Goal: Task Accomplishment & Management: Manage account settings

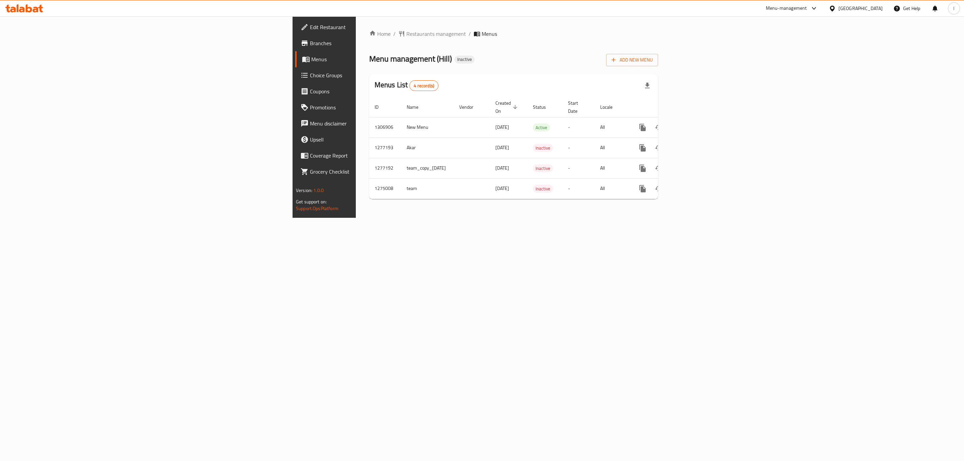
click at [658, 64] on div "Menu management ( Hill ) Inactive Add New Menu" at bounding box center [513, 58] width 289 height 15
click at [699, 126] on link "enhanced table" at bounding box center [691, 128] width 16 height 16
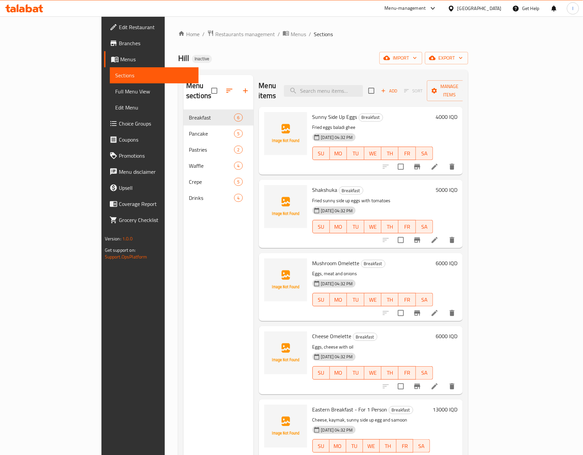
click at [183, 227] on div "Menu sections Breakfast 6 Pancake 5 Pastries 2 Waffle 4 Crepe 5 Drinks 4" at bounding box center [218, 302] width 70 height 455
click at [110, 80] on link "Sections" at bounding box center [154, 75] width 89 height 16
click at [110, 85] on link "Full Menu View" at bounding box center [154, 91] width 89 height 16
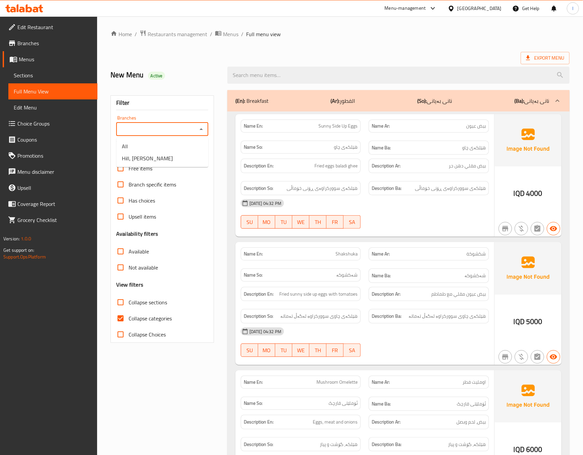
click at [175, 128] on input "Branches" at bounding box center [156, 129] width 77 height 9
click at [137, 154] on span "Hill, [PERSON_NAME]" at bounding box center [147, 158] width 51 height 8
type input "Hill, [PERSON_NAME]"
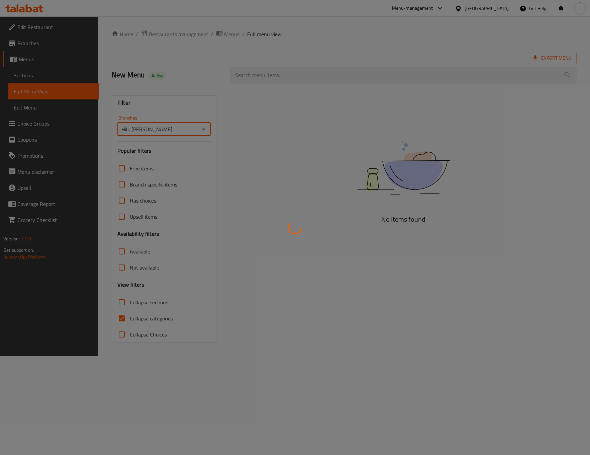
click at [156, 311] on div at bounding box center [295, 227] width 590 height 455
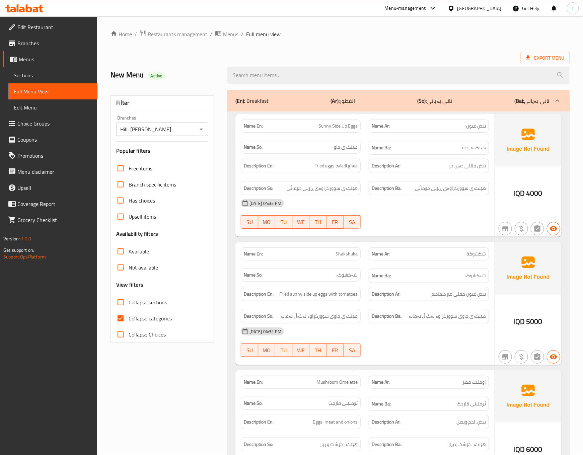
click at [127, 316] on input "Collapse categories" at bounding box center [120, 318] width 16 height 16
checkbox input "false"
click at [146, 301] on span "Collapse sections" at bounding box center [148, 302] width 38 height 8
click at [129, 301] on input "Collapse sections" at bounding box center [120, 302] width 16 height 16
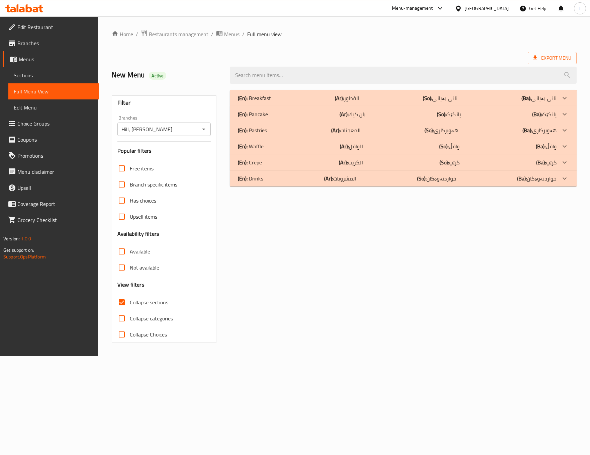
click at [148, 299] on span "Collapse sections" at bounding box center [149, 302] width 38 height 8
click at [130, 299] on input "Collapse sections" at bounding box center [122, 302] width 16 height 16
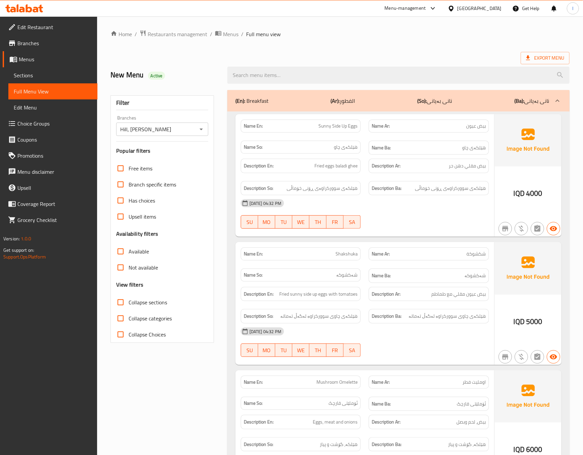
click at [365, 163] on div "Description Ar: بيض مقلي دهن حر" at bounding box center [429, 166] width 128 height 22
click at [161, 303] on span "Collapse sections" at bounding box center [148, 302] width 38 height 8
click at [129, 303] on input "Collapse sections" at bounding box center [120, 302] width 16 height 16
checkbox input "true"
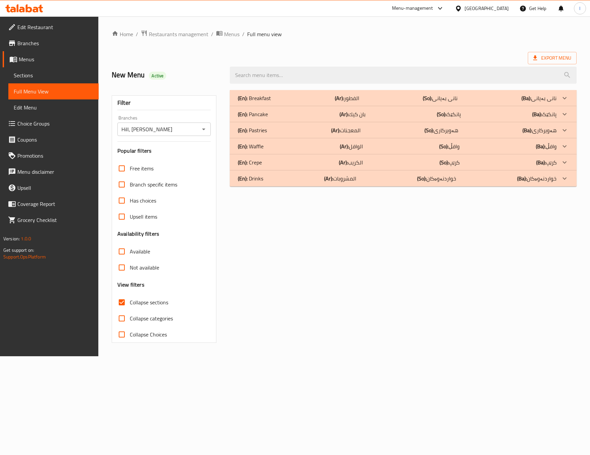
click at [353, 260] on div "(En): Breakfast (Ar): الفطور (So): نانی بەیانی (Ba): نانی بەیانی Name En: Sunny…" at bounding box center [403, 216] width 355 height 261
click at [255, 102] on p "(En): Drinks" at bounding box center [254, 98] width 33 height 8
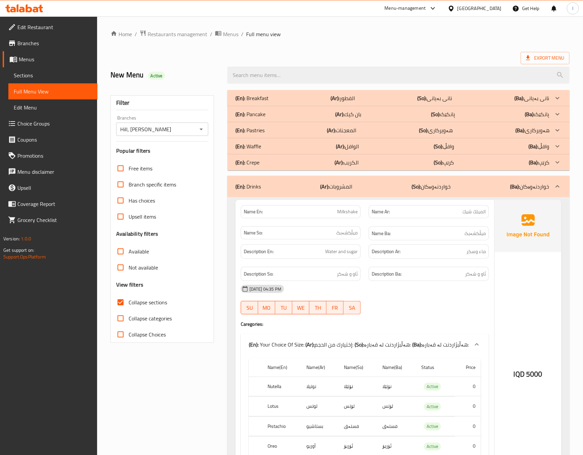
click at [442, 268] on div "Description Ba: ئاو و شەکر" at bounding box center [429, 274] width 120 height 14
click at [351, 254] on span "Water and sugar" at bounding box center [341, 251] width 32 height 8
click at [468, 102] on div "(En): Crepe (Ar): الكريب (So): کرێپ (Ba): کرێپ" at bounding box center [392, 98] width 314 height 8
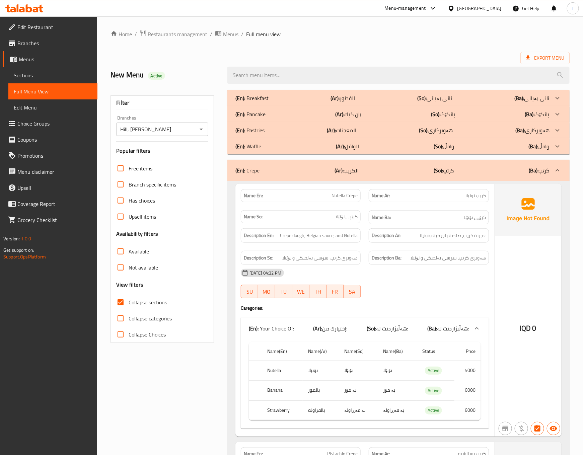
click at [468, 163] on div "(En): Crepe (Ar): الكريب (So): کرێپ (Ba): کرێپ" at bounding box center [398, 170] width 342 height 21
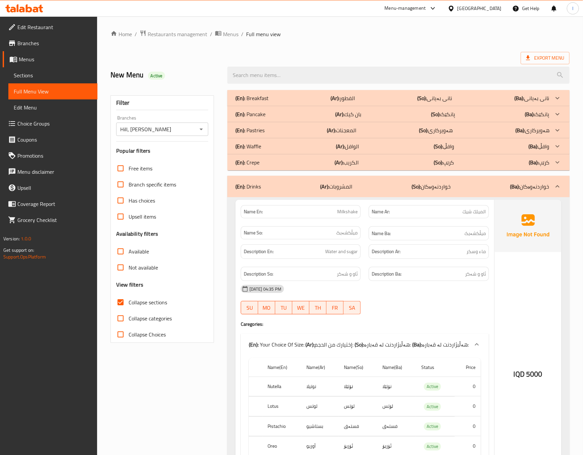
drag, startPoint x: 475, startPoint y: 115, endPoint x: 476, endPoint y: 126, distance: 10.1
click at [476, 106] on div "(En): Pastries (Ar): المعجنات (So): هەویرکاری (Ba): هەویرکاری" at bounding box center [398, 98] width 342 height 16
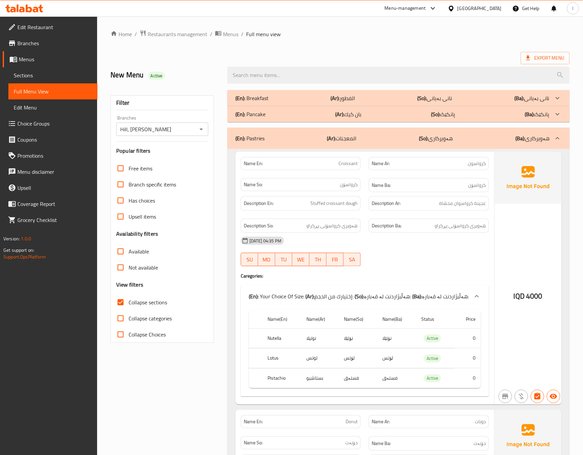
click at [408, 253] on div "[DATE] 04:35 PM SU MO TU WE TH FR SA" at bounding box center [365, 251] width 256 height 37
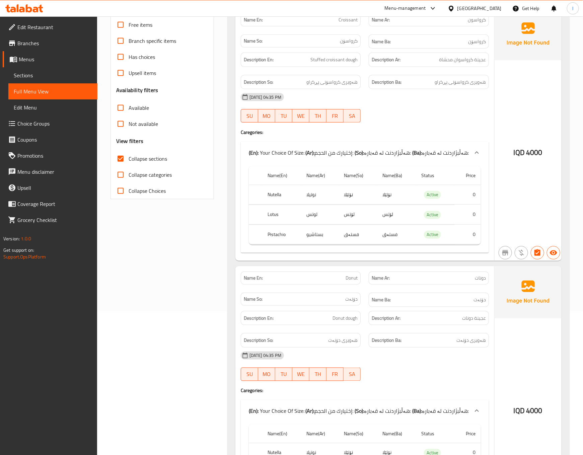
scroll to position [167, 0]
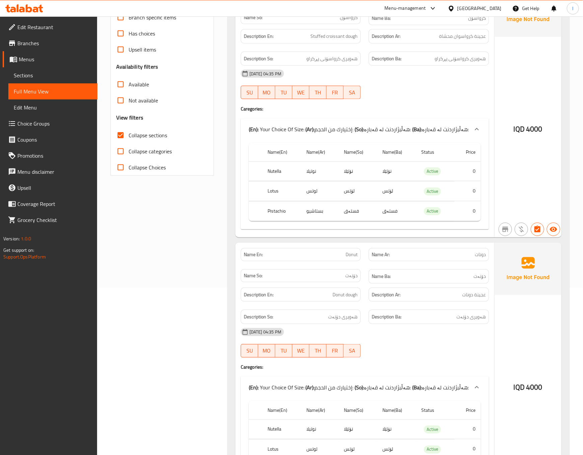
click at [408, 284] on div "Name Ba: دۆنەت" at bounding box center [429, 276] width 120 height 14
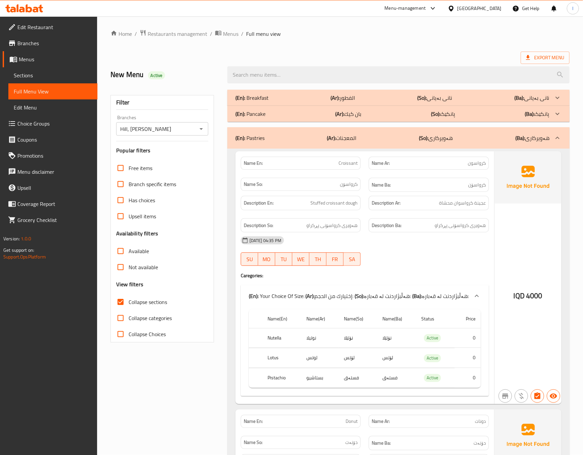
scroll to position [0, 0]
click at [461, 264] on div at bounding box center [429, 266] width 128 height 8
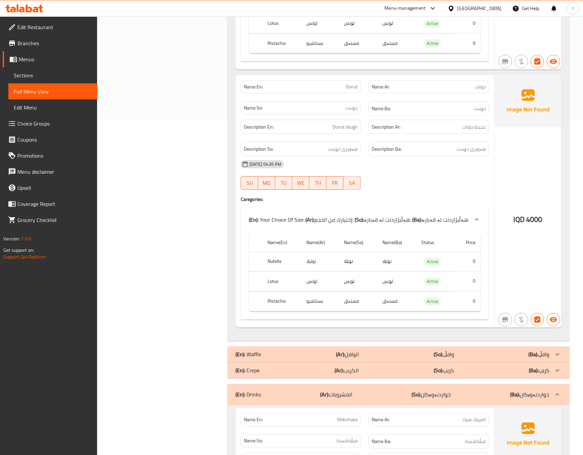
click at [427, 170] on div "[DATE] 04:35 PM" at bounding box center [365, 164] width 256 height 16
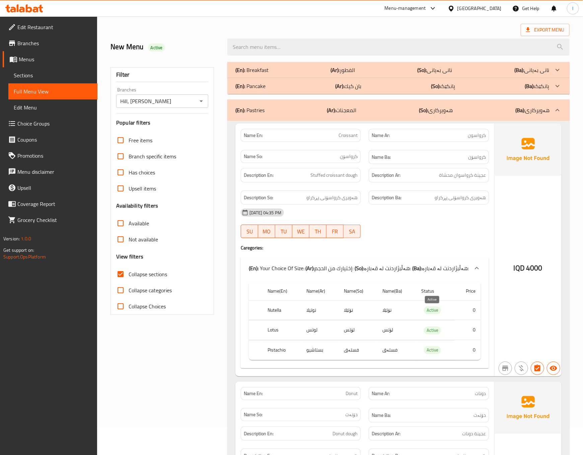
scroll to position [0, 0]
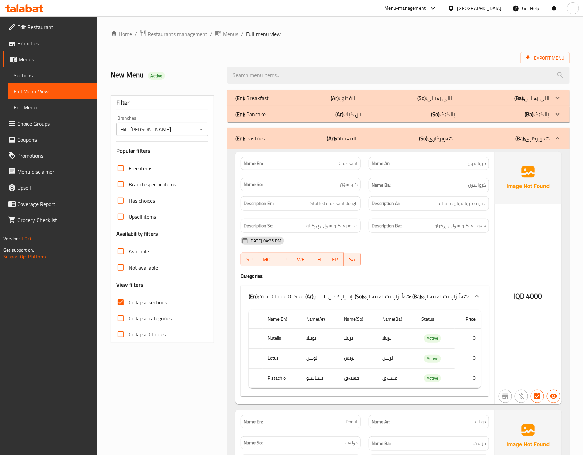
click at [440, 144] on div "(En): Pastries (Ar): المعجنات (So): هەویرکاری (Ba): هەویرکاری" at bounding box center [398, 138] width 342 height 21
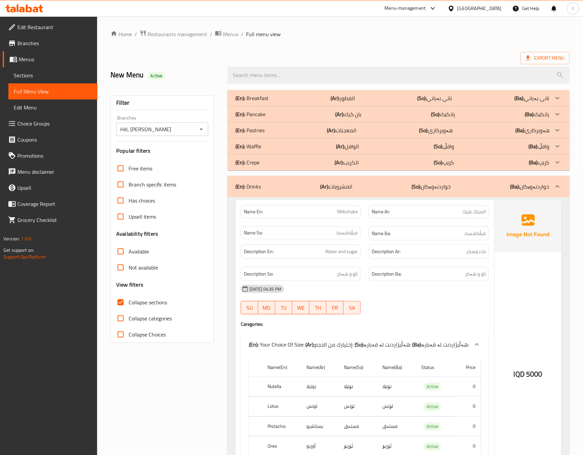
click at [372, 228] on div "Name Ba: میڵکشەیک" at bounding box center [429, 233] width 120 height 14
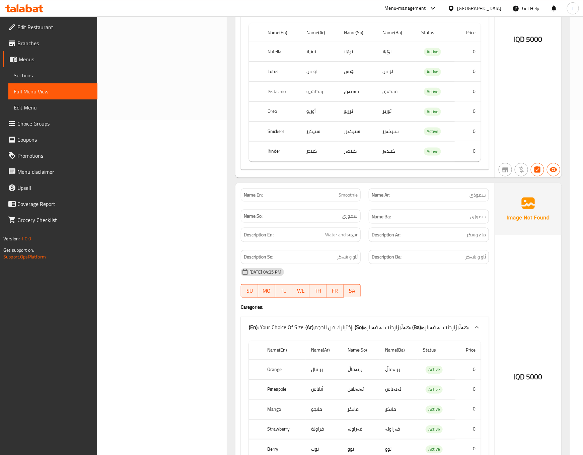
scroll to position [502, 0]
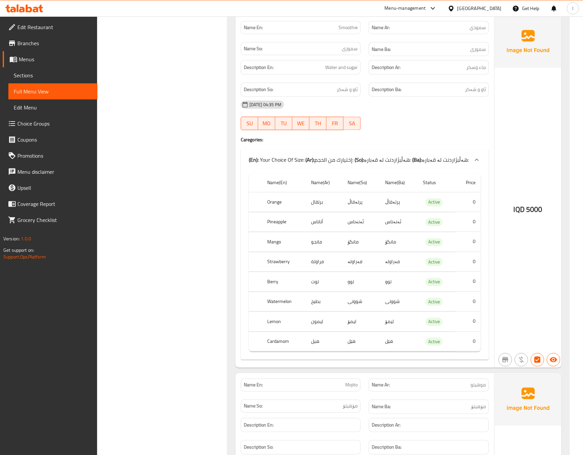
click at [198, 233] on div "[GEOGRAPHIC_DATA], [PERSON_NAME][GEOGRAPHIC_DATA] Branches Popular filters Free…" at bounding box center [164, 376] width 117 height 1585
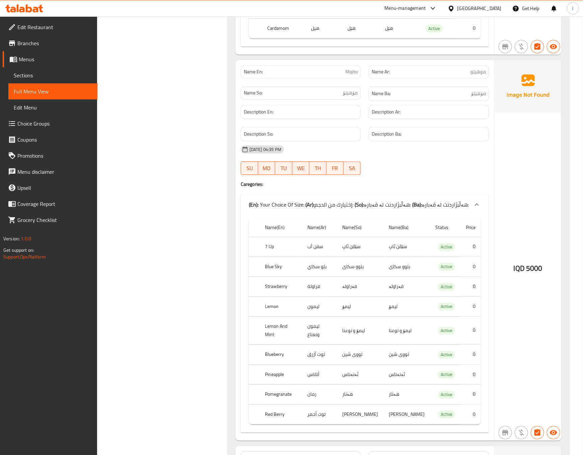
scroll to position [837, 0]
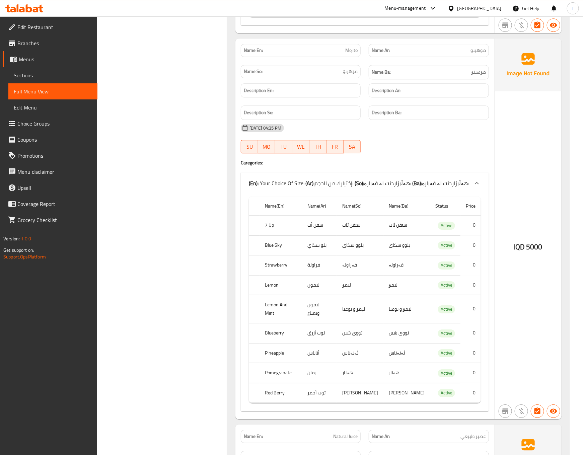
click at [216, 202] on div "[GEOGRAPHIC_DATA], [PERSON_NAME][GEOGRAPHIC_DATA] Branches Popular filters Free…" at bounding box center [164, 41] width 117 height 1585
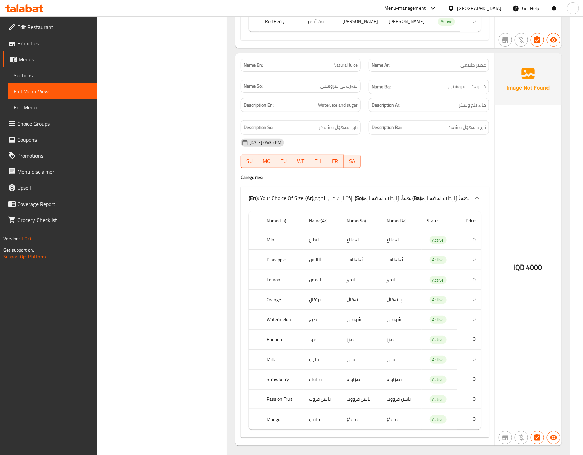
scroll to position [1228, 0]
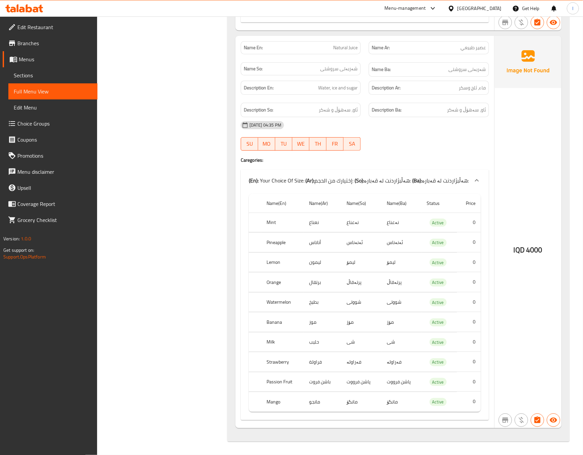
click at [65, 96] on link "Full Menu View" at bounding box center [52, 91] width 89 height 16
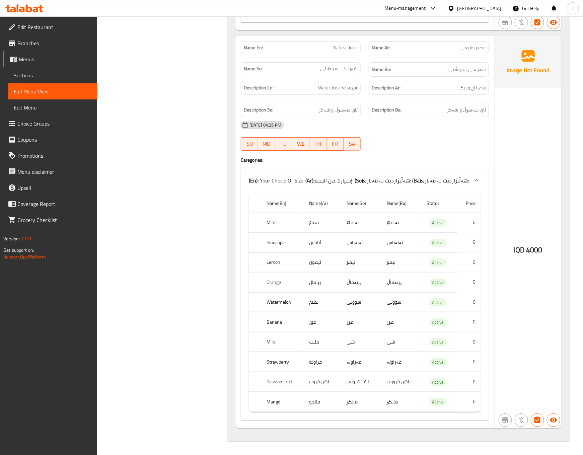
scroll to position [1221, 0]
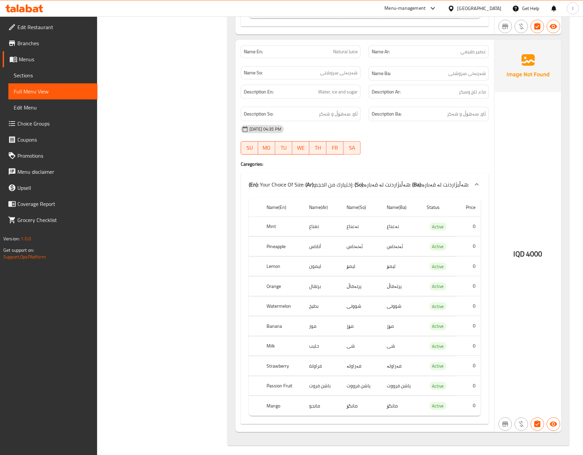
drag, startPoint x: 231, startPoint y: 212, endPoint x: 235, endPoint y: 212, distance: 3.7
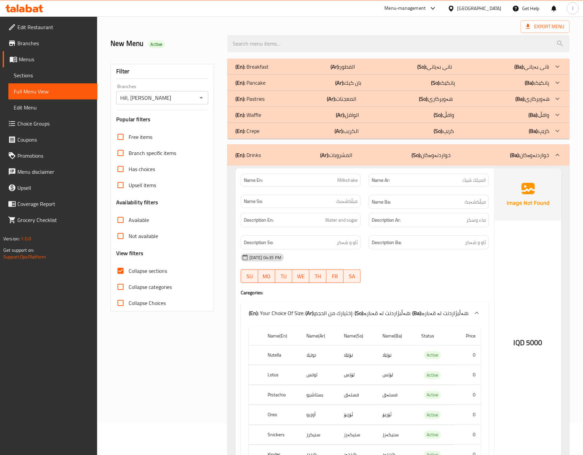
scroll to position [0, 0]
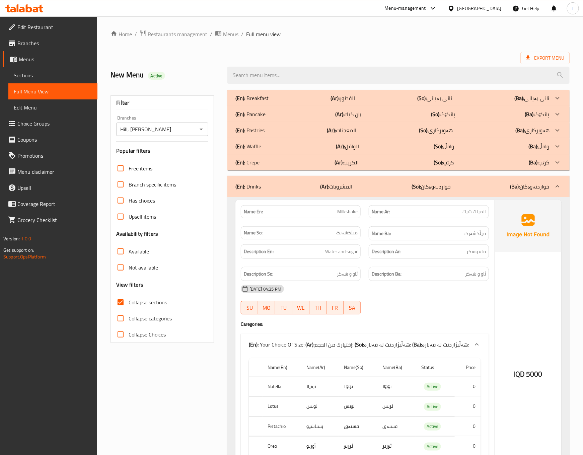
click at [383, 190] on div "(En): Drinks (Ar): المشروبات (So): خواردنەوەکان (Ba): خواردنەوەکان" at bounding box center [392, 186] width 314 height 8
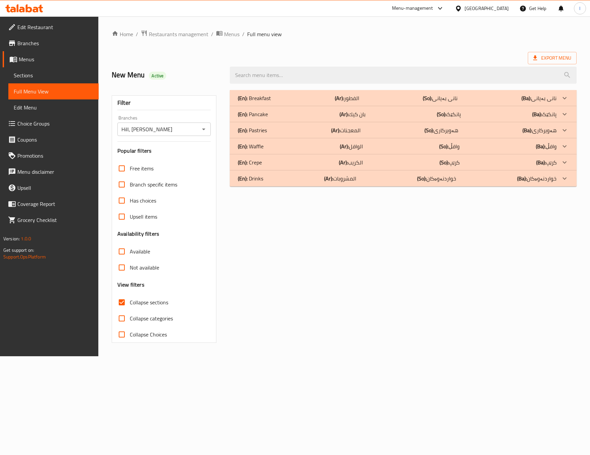
click at [363, 102] on div "(En): Crepe (Ar): الكريب (So): کرێپ (Ba): کرێپ" at bounding box center [397, 98] width 319 height 8
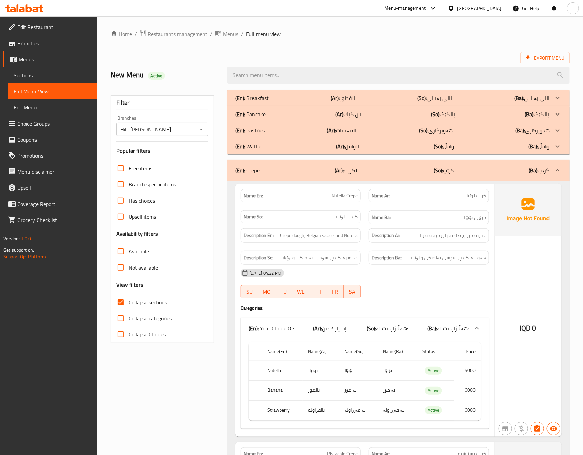
scroll to position [167, 0]
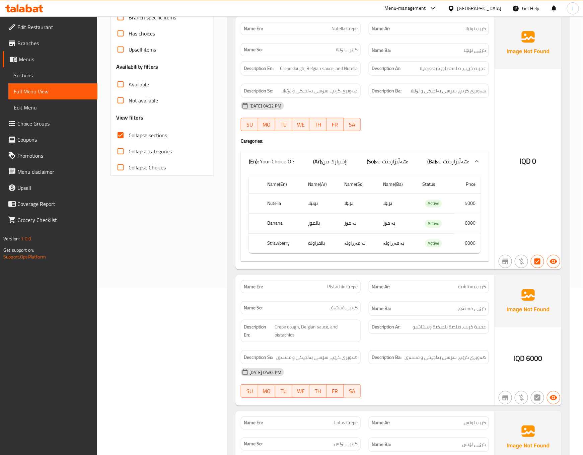
click at [183, 286] on div "[GEOGRAPHIC_DATA], [PERSON_NAME][GEOGRAPHIC_DATA] Branches Popular filters Free…" at bounding box center [164, 374] width 117 height 910
click at [183, 244] on div "[GEOGRAPHIC_DATA], [PERSON_NAME][GEOGRAPHIC_DATA] Branches Popular filters Free…" at bounding box center [164, 374] width 117 height 910
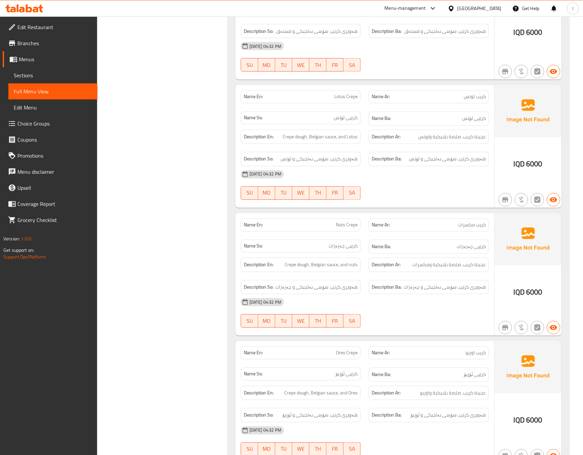
scroll to position [502, 0]
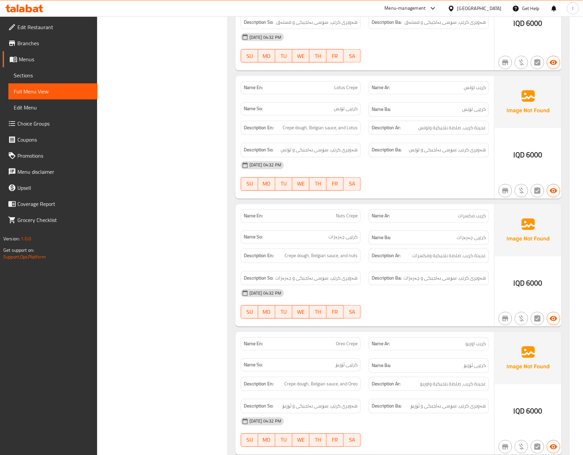
click at [170, 166] on div "[GEOGRAPHIC_DATA], [PERSON_NAME][GEOGRAPHIC_DATA] Branches Popular filters Free…" at bounding box center [164, 39] width 117 height 910
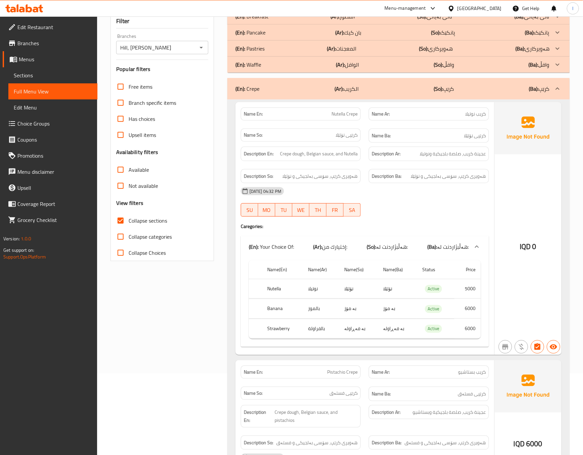
scroll to position [0, 0]
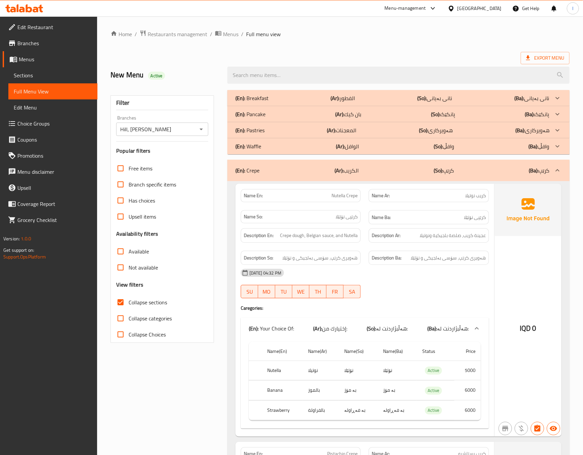
drag, startPoint x: 394, startPoint y: 166, endPoint x: 384, endPoint y: 154, distance: 15.7
click at [393, 166] on div "(En): Crepe (Ar): الكريب (So): کرێپ (Ba): کرێپ" at bounding box center [392, 170] width 314 height 8
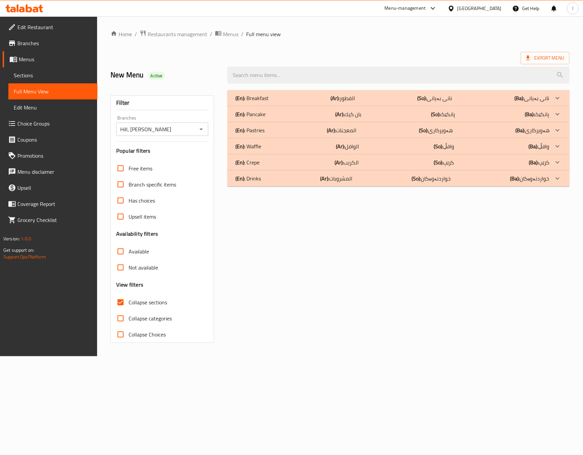
click at [383, 102] on div "(En): Waffle (Ar): الوافل (So): وافڵ (Ba): وافڵ" at bounding box center [392, 98] width 314 height 8
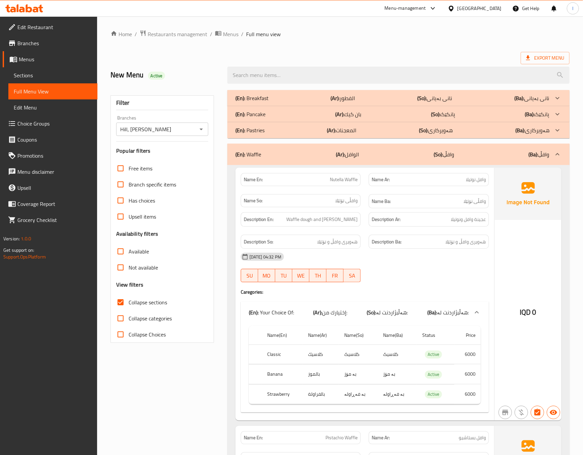
click at [338, 255] on div "[DATE] 04:32 PM" at bounding box center [365, 257] width 256 height 16
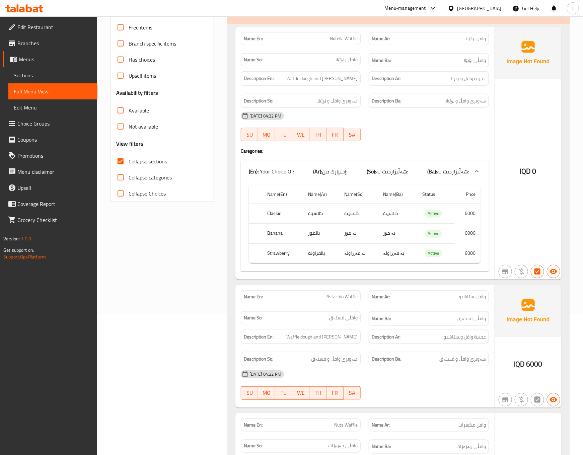
scroll to position [167, 0]
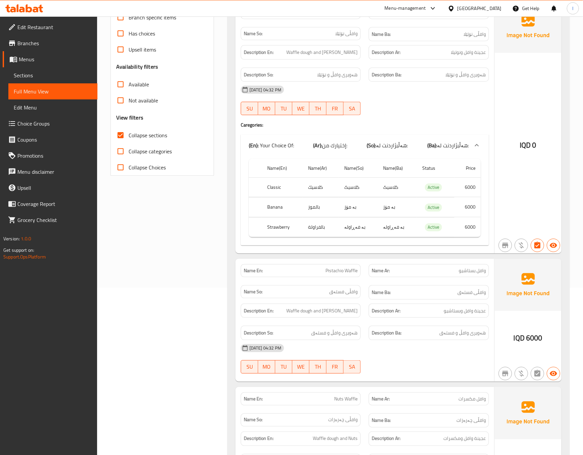
click at [172, 259] on div "[GEOGRAPHIC_DATA], [PERSON_NAME][GEOGRAPHIC_DATA] Branches Popular filters Free…" at bounding box center [164, 306] width 117 height 774
click at [172, 252] on div "[GEOGRAPHIC_DATA], [PERSON_NAME][GEOGRAPHIC_DATA] Branches Popular filters Free…" at bounding box center [164, 306] width 117 height 774
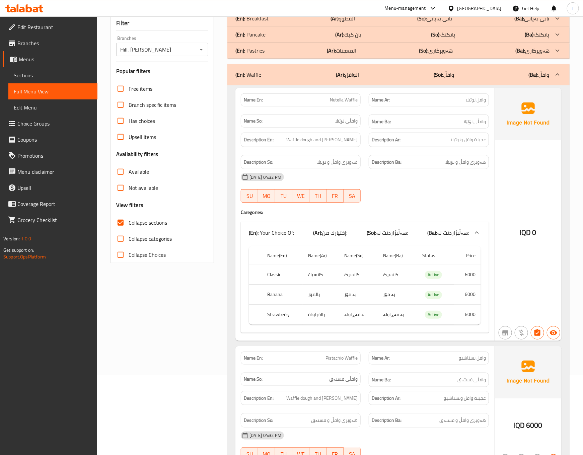
scroll to position [0, 0]
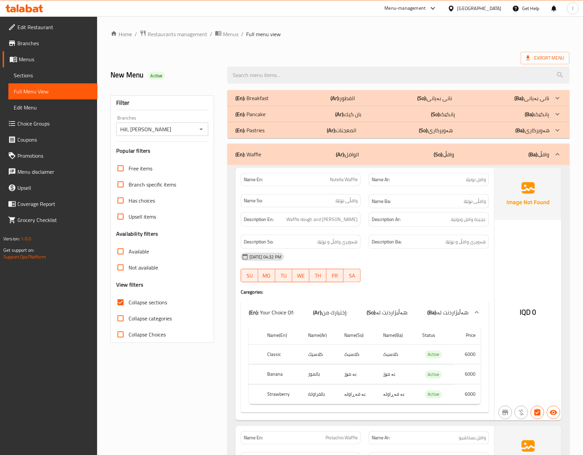
click at [427, 158] on div "(En): Waffle (Ar): الوافل (So): وافڵ (Ba): وافڵ" at bounding box center [392, 154] width 314 height 8
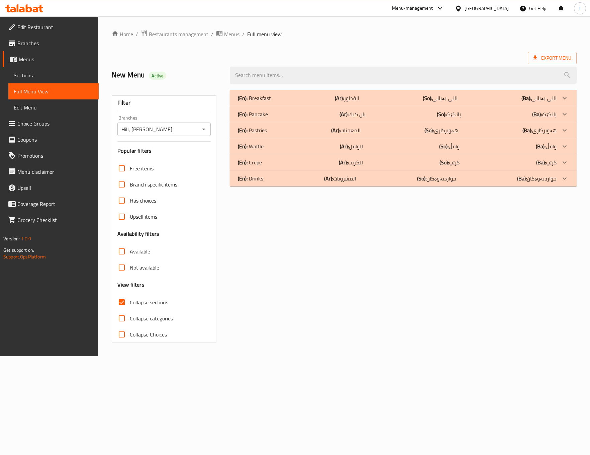
click at [336, 103] on b "(Ar):" at bounding box center [339, 98] width 9 height 10
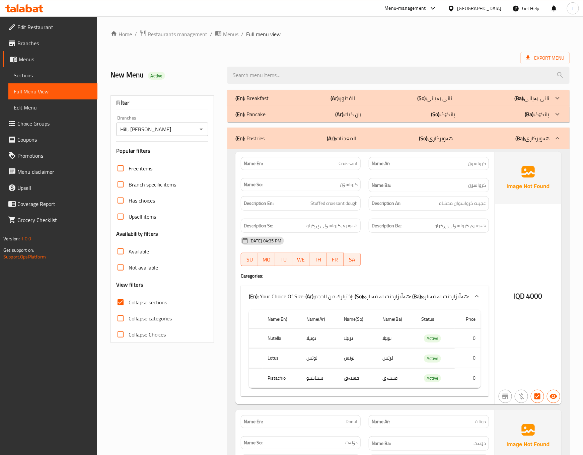
click at [423, 132] on div "(En): Pastries (Ar): المعجنات (So): هەویرکاری (Ba): هەویرکاری" at bounding box center [398, 138] width 342 height 21
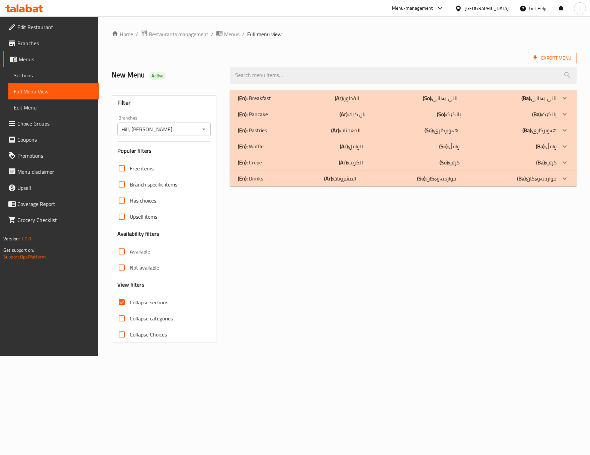
click at [344, 103] on b "(Ar):" at bounding box center [339, 98] width 9 height 10
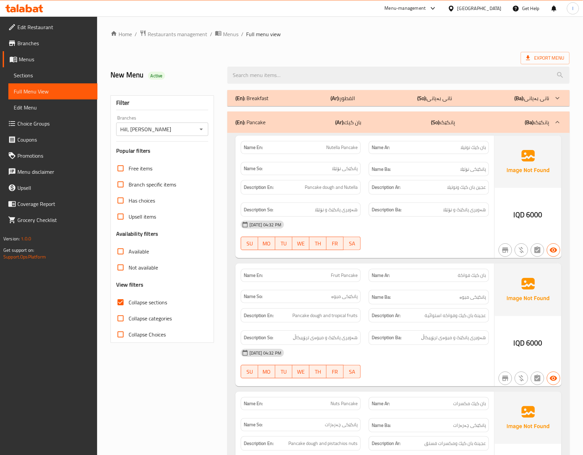
click at [404, 247] on div "[DATE] 04:32 PM SU MO TU WE TH FR SA" at bounding box center [365, 235] width 256 height 37
click at [463, 127] on div "(En): Pancake (Ar): بان كيك (So): پانکێک (Ba): پانکێک" at bounding box center [398, 121] width 342 height 21
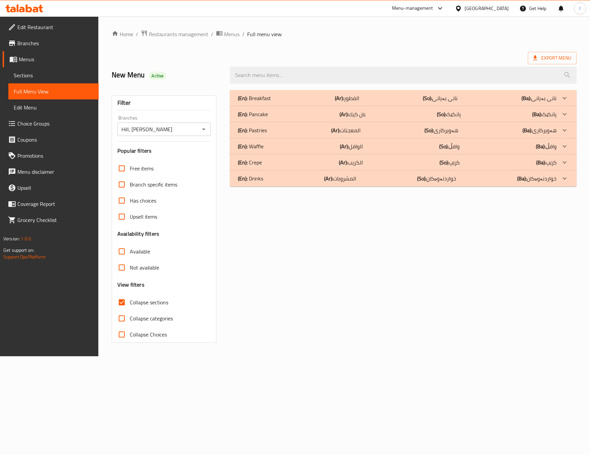
click at [311, 96] on div "(En): Breakfast (Ar): الفطور (So): نانی بەیانی (Ba): نانی بەیانی" at bounding box center [397, 98] width 319 height 8
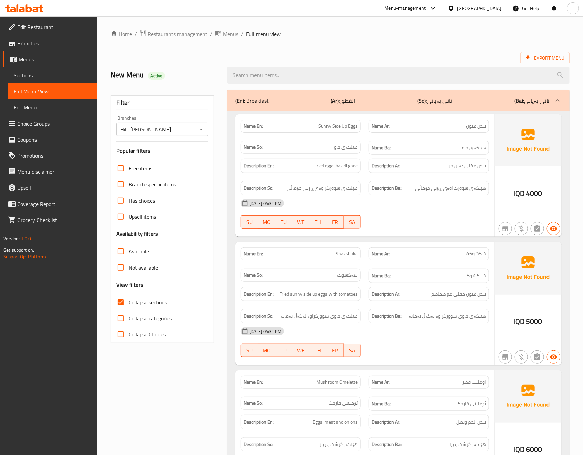
click at [412, 244] on div "Name En: Shakshuka Name Ar: شكشوكة Name So: شەكشوكە Name Ba: شەكشوكە Descriptio…" at bounding box center [364, 303] width 259 height 123
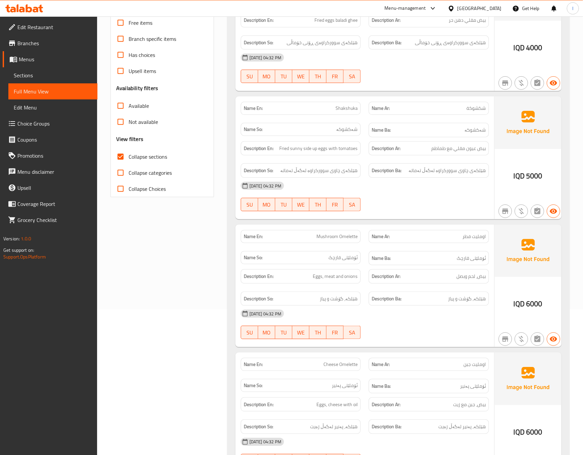
scroll to position [167, 0]
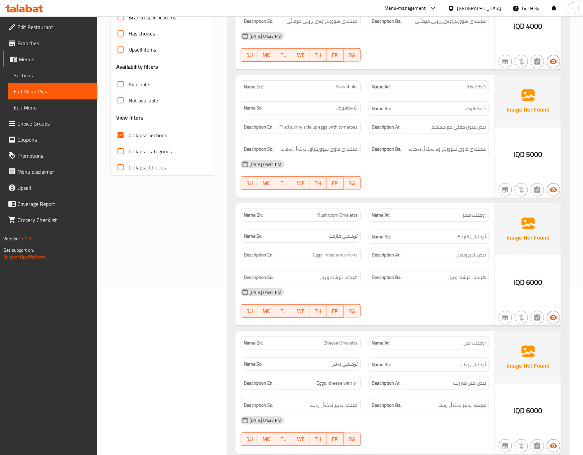
click at [192, 252] on div "[GEOGRAPHIC_DATA], [PERSON_NAME][GEOGRAPHIC_DATA] Branches Popular filters Free…" at bounding box center [164, 378] width 117 height 919
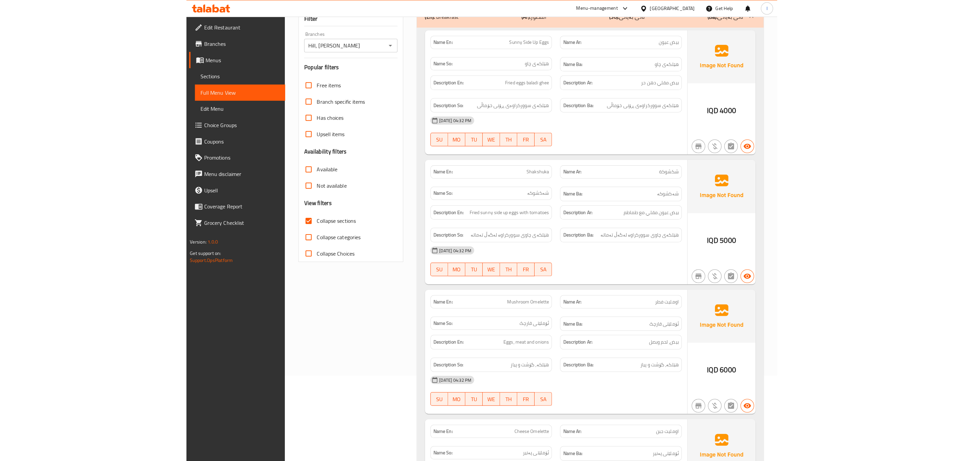
scroll to position [0, 0]
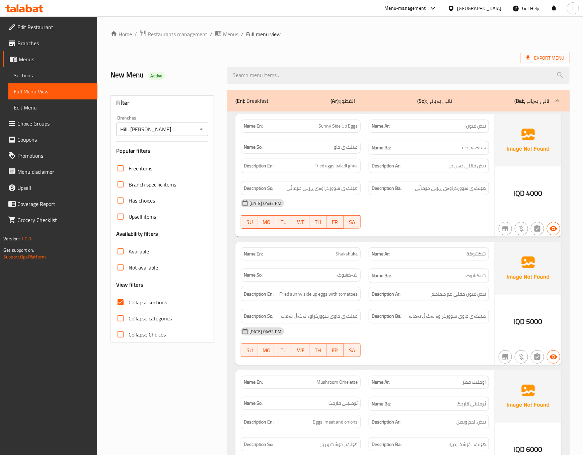
click at [467, 104] on div "(En): Breakfast (Ar): الفطور (So): نانی بەیانی (Ba): نانی بەیانی" at bounding box center [392, 101] width 314 height 8
click at [187, 134] on input "Branches" at bounding box center [156, 129] width 77 height 9
click at [184, 161] on li "Hill, [PERSON_NAME]" at bounding box center [162, 158] width 92 height 12
type input "Hill, [PERSON_NAME]"
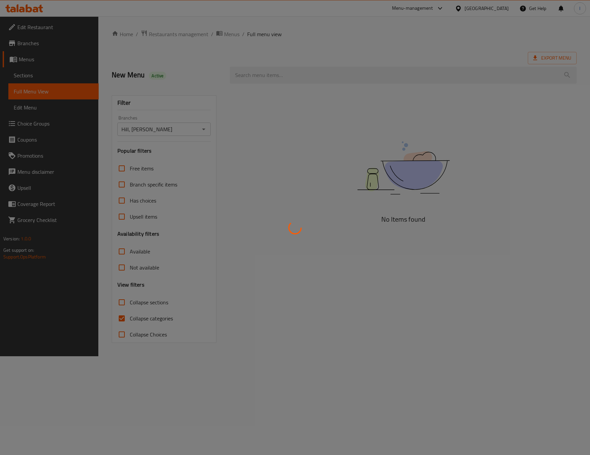
click at [153, 311] on div at bounding box center [295, 227] width 590 height 455
click at [144, 321] on div at bounding box center [295, 227] width 590 height 455
click at [139, 318] on div at bounding box center [295, 227] width 590 height 455
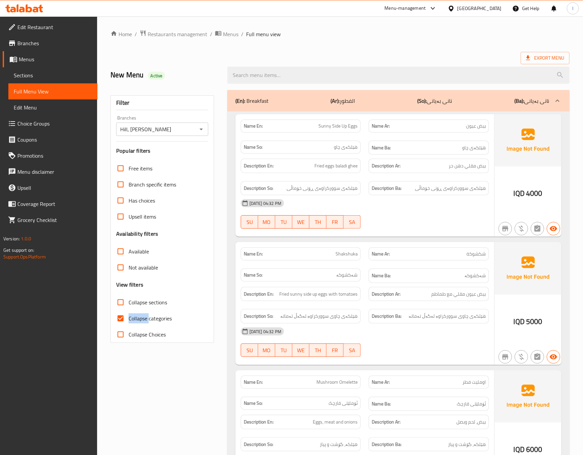
click at [139, 318] on span "Collapse categories" at bounding box center [150, 318] width 43 height 8
click at [129, 318] on input "Collapse categories" at bounding box center [120, 318] width 16 height 16
checkbox input "false"
click at [145, 301] on span "Collapse sections" at bounding box center [148, 302] width 38 height 8
click at [129, 301] on input "Collapse sections" at bounding box center [120, 302] width 16 height 16
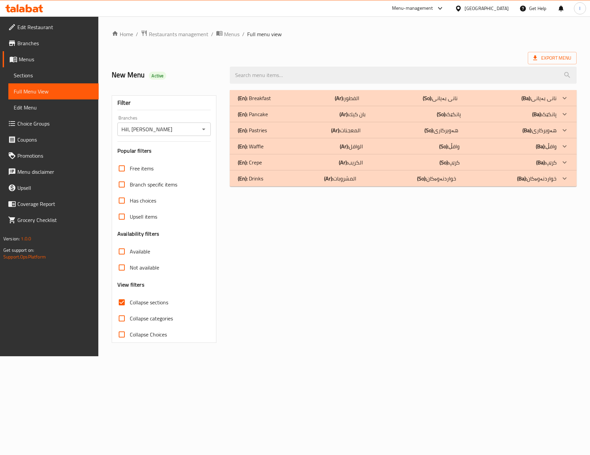
click at [148, 301] on span "Collapse sections" at bounding box center [149, 302] width 38 height 8
click at [130, 301] on input "Collapse sections" at bounding box center [122, 302] width 16 height 16
checkbox input "false"
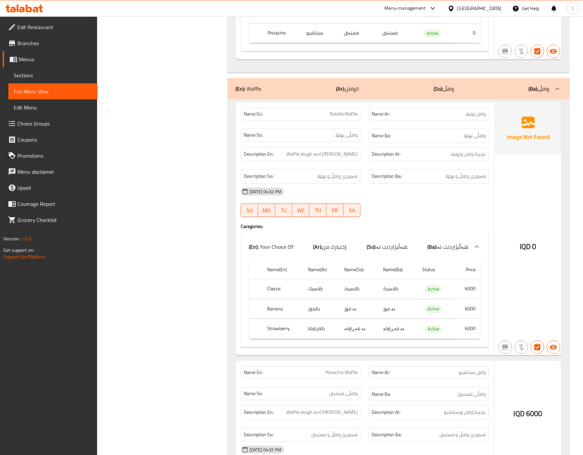
scroll to position [4722, 0]
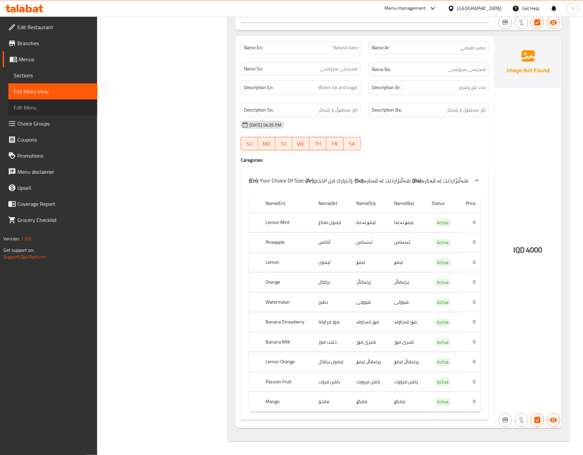
click at [41, 114] on link "Edit Menu" at bounding box center [52, 107] width 89 height 16
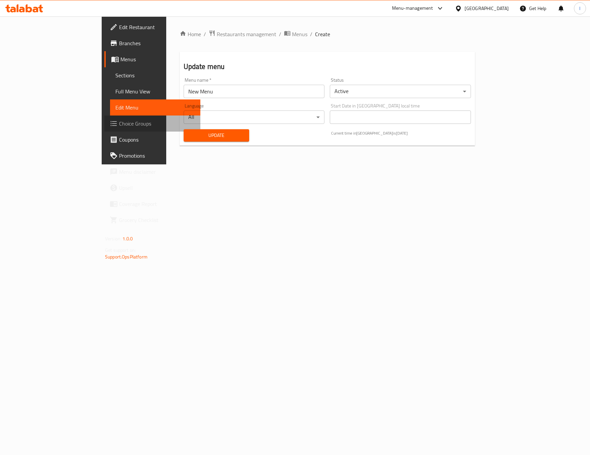
click at [104, 127] on link "Choice Groups" at bounding box center [152, 123] width 96 height 16
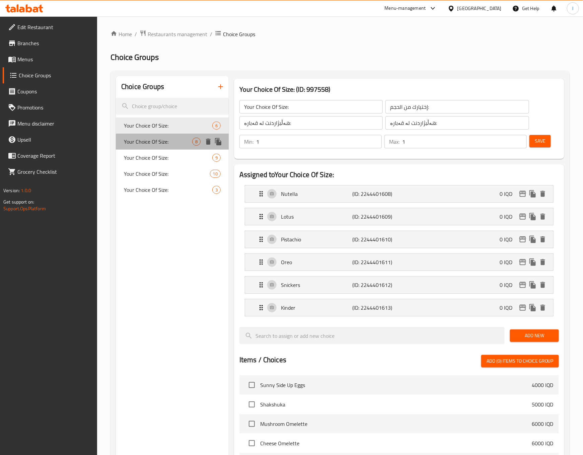
click at [163, 138] on span "Your Choice Of Size:" at bounding box center [158, 142] width 68 height 8
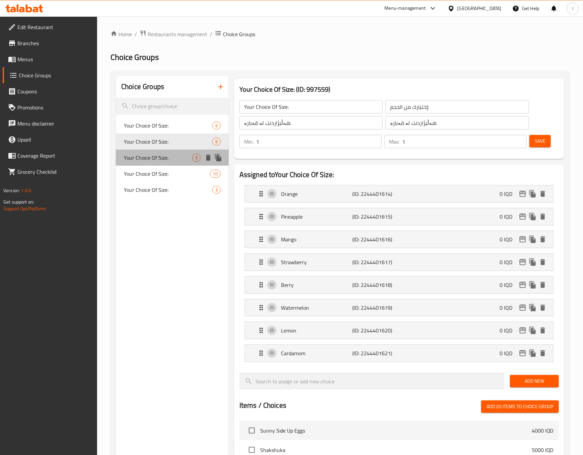
click at [159, 156] on span "Your Choice Of Size:" at bounding box center [158, 158] width 68 height 8
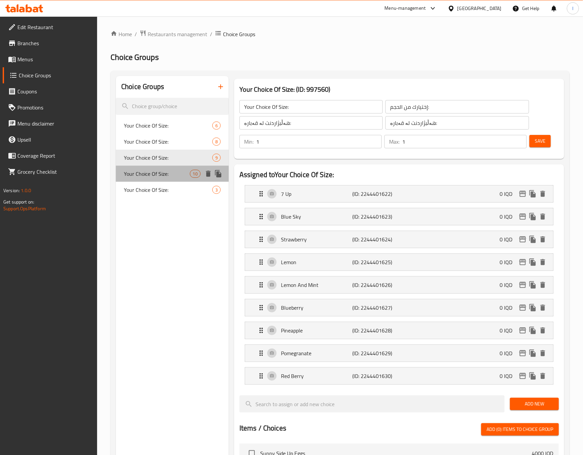
click at [165, 170] on span "Your Choice Of Size:" at bounding box center [157, 174] width 66 height 8
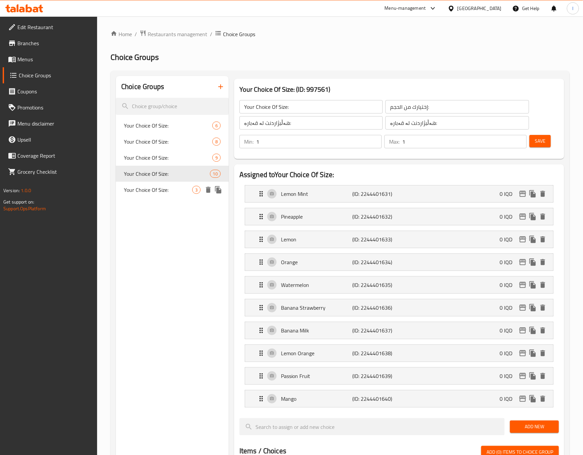
click at [160, 189] on span "Your Choice Of Size:" at bounding box center [158, 190] width 68 height 8
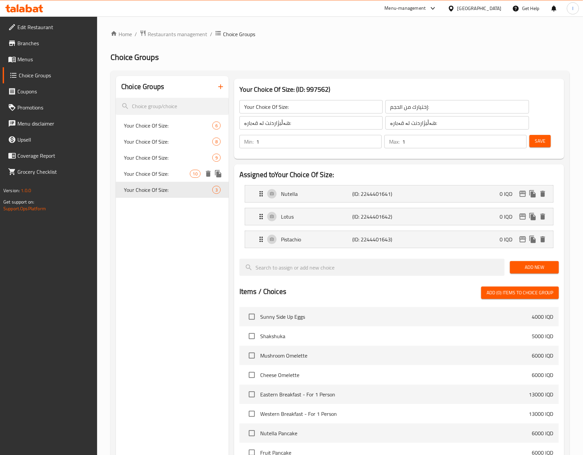
click at [165, 171] on span "Your Choice Of Size:" at bounding box center [157, 174] width 66 height 8
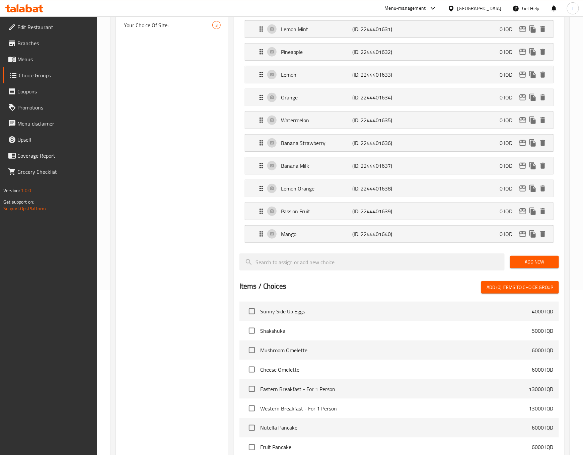
scroll to position [23, 0]
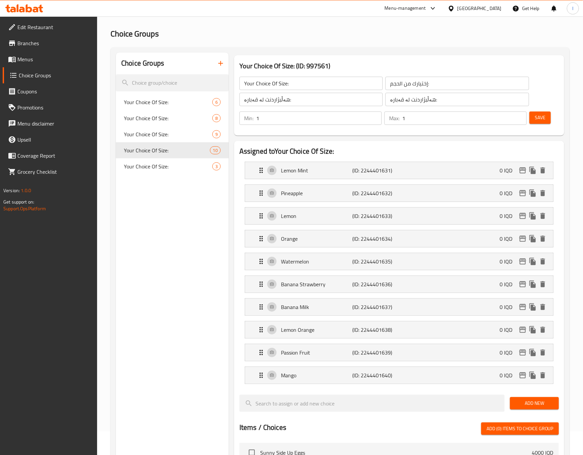
click at [540, 400] on button "Add New" at bounding box center [534, 403] width 49 height 12
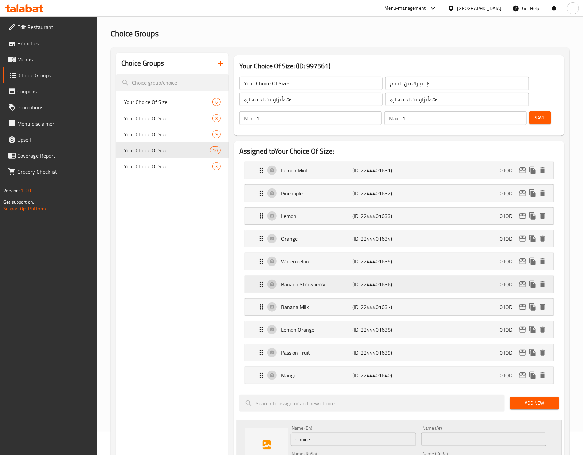
click at [346, 284] on p "Banana Strawberry" at bounding box center [317, 284] width 72 height 8
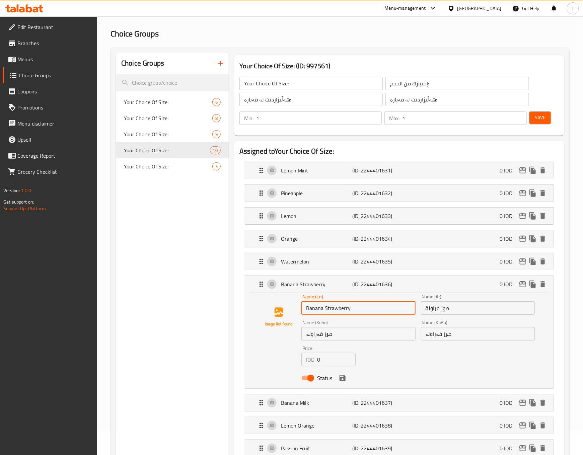
click at [338, 305] on input "Banana Strawberry" at bounding box center [358, 307] width 114 height 13
click at [316, 336] on input "مۆز فەراولە" at bounding box center [358, 333] width 114 height 13
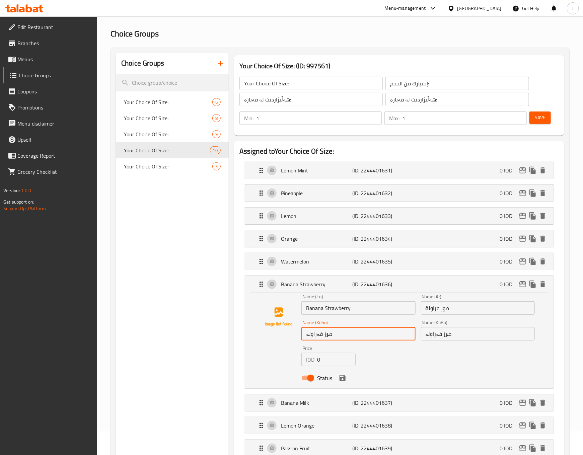
click at [316, 336] on input "مۆز فەراولە" at bounding box center [358, 333] width 114 height 13
click at [433, 311] on input "موز فراولة" at bounding box center [478, 307] width 114 height 13
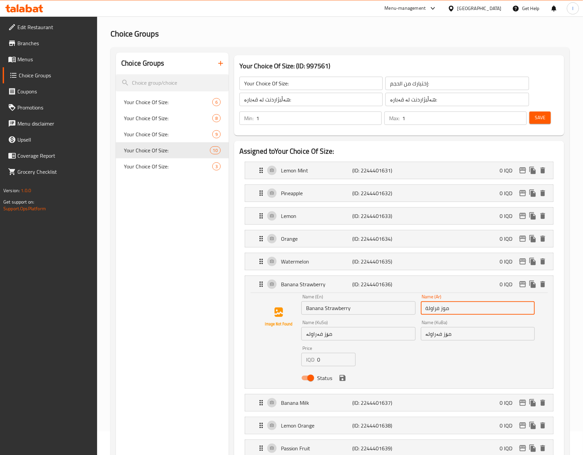
click at [433, 311] on input "موز فراولة" at bounding box center [478, 307] width 114 height 13
click at [431, 313] on input "موز فراولة" at bounding box center [478, 307] width 114 height 13
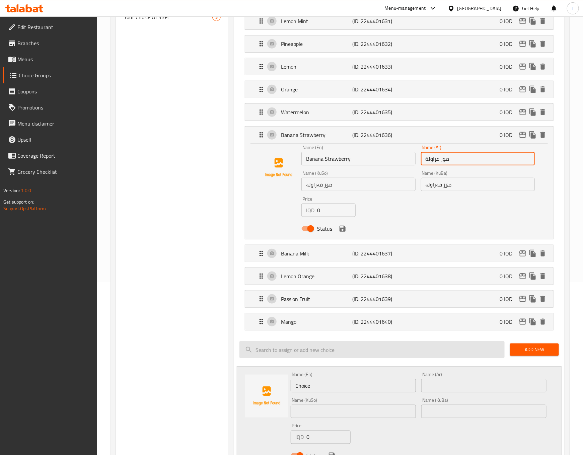
scroll to position [191, 0]
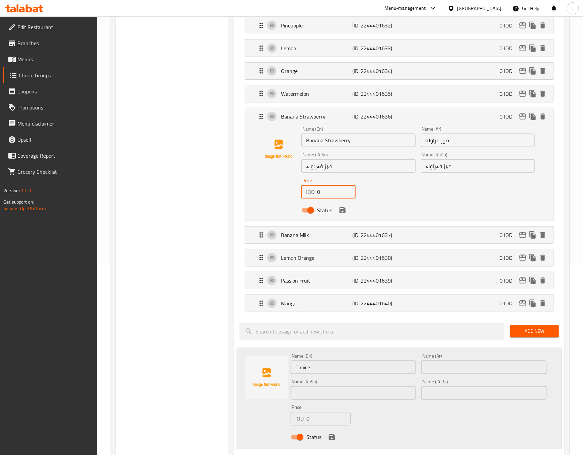
drag, startPoint x: 322, startPoint y: 196, endPoint x: 298, endPoint y: 195, distance: 24.1
click at [299, 195] on div "Price IQD 0 Price" at bounding box center [329, 188] width 60 height 26
click at [352, 368] on input "Choice" at bounding box center [353, 367] width 125 height 13
paste input "Strawberry"
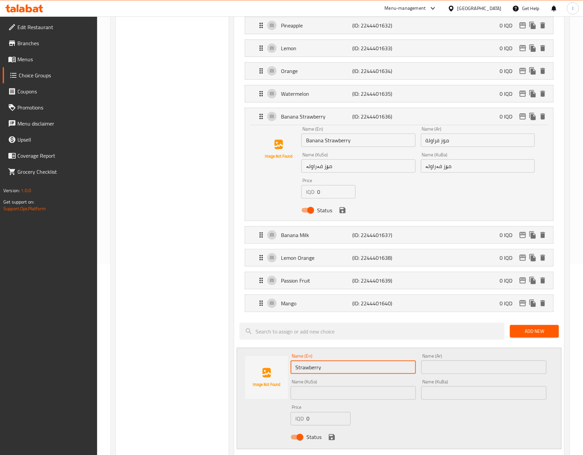
type input "Strawberry"
click at [461, 372] on input "text" at bounding box center [483, 367] width 125 height 13
paste input "فەراولە"
click at [445, 367] on input "فەراولە" at bounding box center [483, 367] width 125 height 13
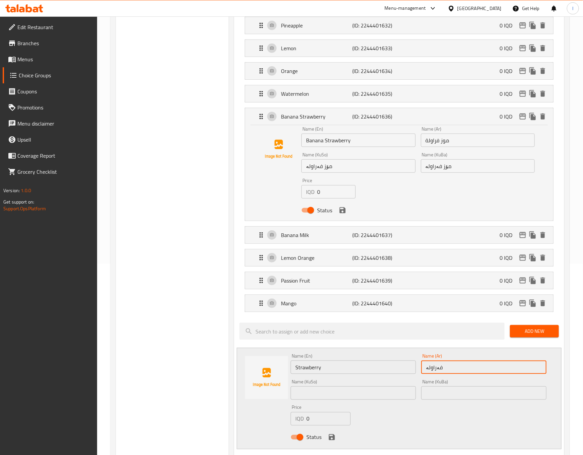
click at [445, 367] on input "فەراولە" at bounding box center [483, 367] width 125 height 13
click at [445, 368] on input "فەراولە" at bounding box center [483, 367] width 125 height 13
paste input "راولة"
type input "فراولة"
click at [447, 400] on input "text" at bounding box center [483, 392] width 125 height 13
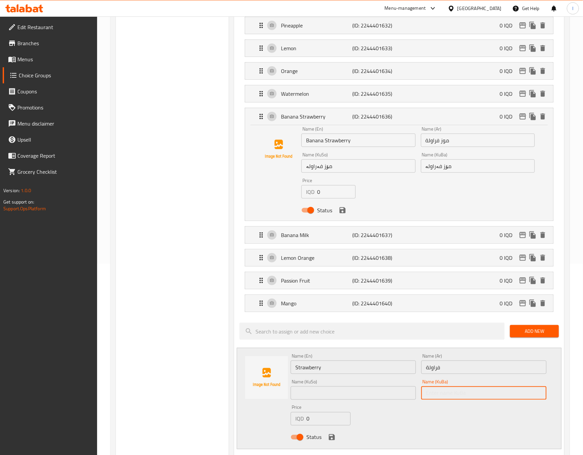
click at [447, 400] on input "text" at bounding box center [483, 392] width 125 height 13
paste input "فەراولە"
type input "فەراولە"
click at [373, 387] on div "Name (KuSo) Name (KuSo)" at bounding box center [353, 389] width 125 height 20
click at [372, 393] on input "text" at bounding box center [353, 392] width 125 height 13
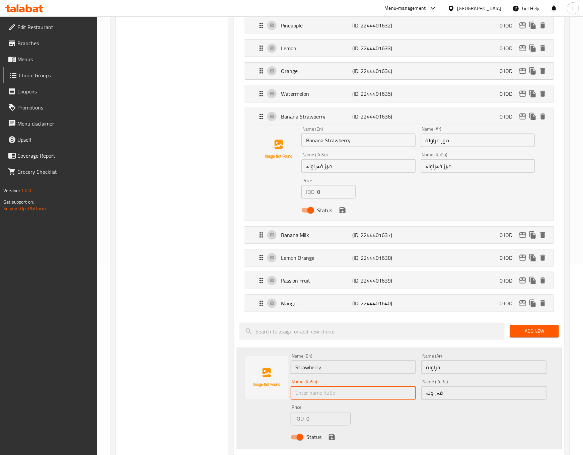
click at [372, 393] on input "text" at bounding box center [353, 392] width 125 height 13
paste input "فەراولە"
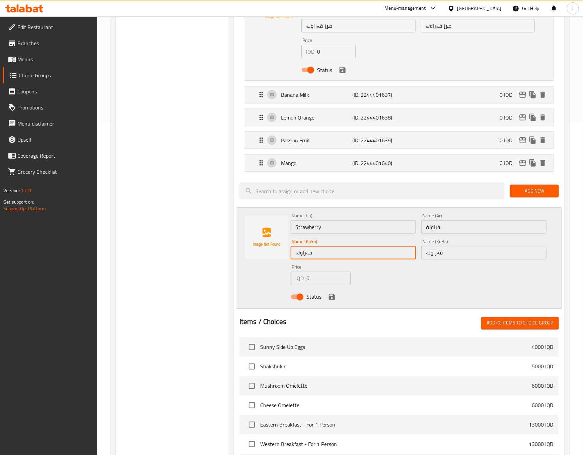
scroll to position [359, 0]
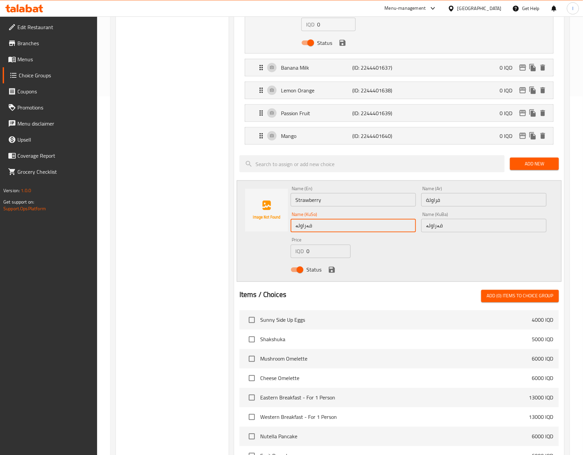
type input "فەراولە"
click at [326, 272] on div "Status" at bounding box center [418, 270] width 261 height 18
click at [335, 270] on icon "save" at bounding box center [332, 270] width 8 height 8
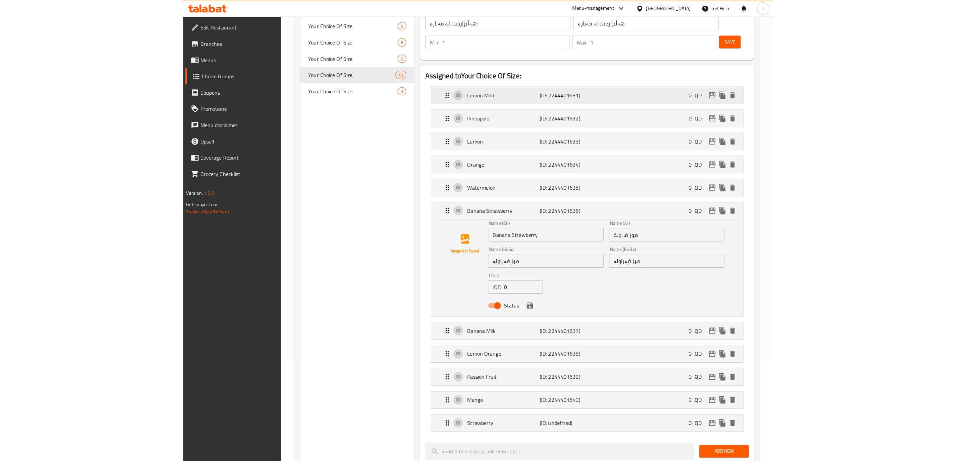
scroll to position [0, 0]
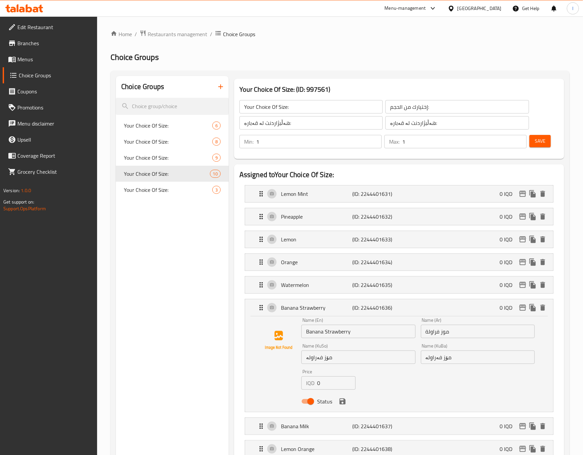
click at [538, 139] on span "Save" at bounding box center [540, 141] width 11 height 8
click at [41, 63] on div at bounding box center [291, 227] width 583 height 455
click at [41, 59] on span "Menus" at bounding box center [54, 59] width 75 height 8
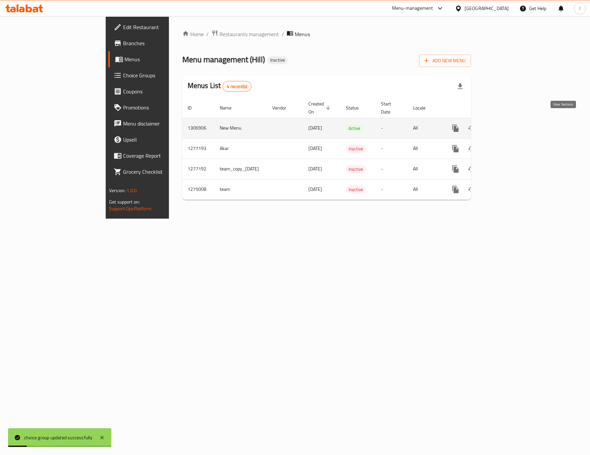
click at [512, 124] on link "enhanced table" at bounding box center [504, 128] width 16 height 16
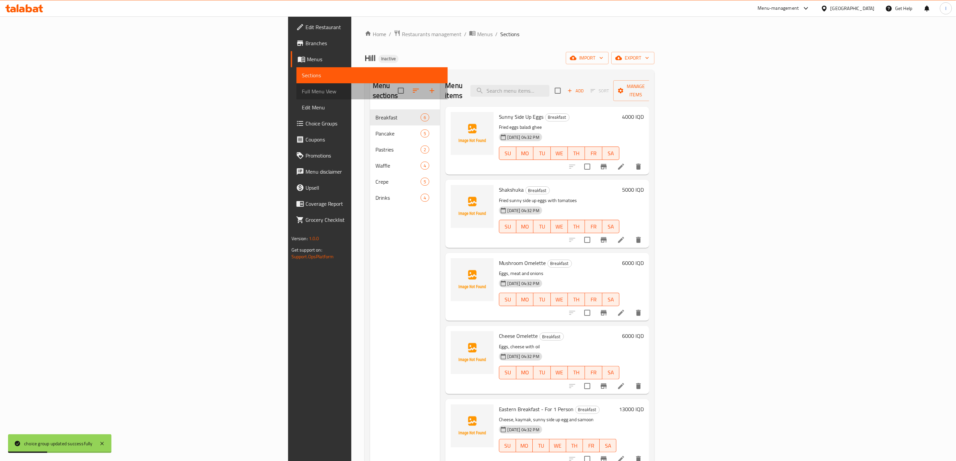
click at [297, 97] on link "Full Menu View" at bounding box center [372, 91] width 151 height 16
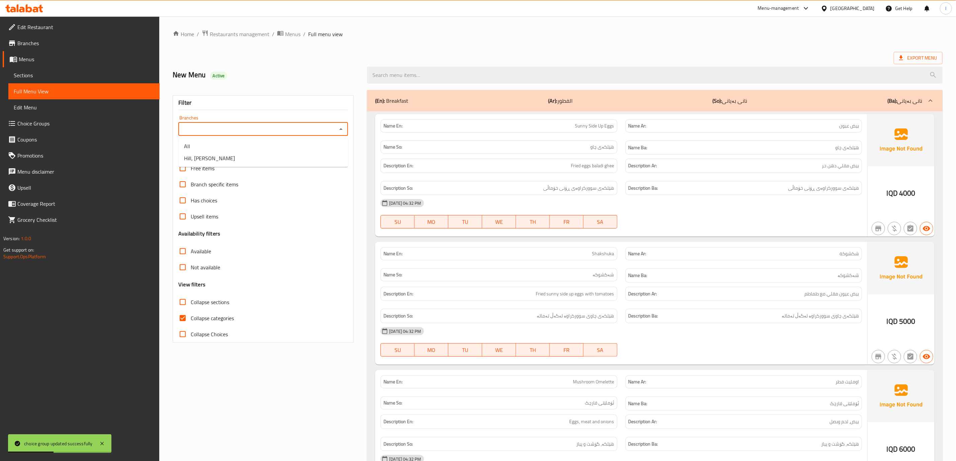
click at [235, 129] on input "Branches" at bounding box center [257, 129] width 155 height 9
click at [224, 159] on li "Hill, [PERSON_NAME]" at bounding box center [263, 158] width 169 height 12
type input "Hill, [PERSON_NAME]"
drag, startPoint x: 233, startPoint y: 309, endPoint x: 222, endPoint y: 319, distance: 14.7
click at [233, 310] on div "Collapse sections" at bounding box center [263, 302] width 170 height 16
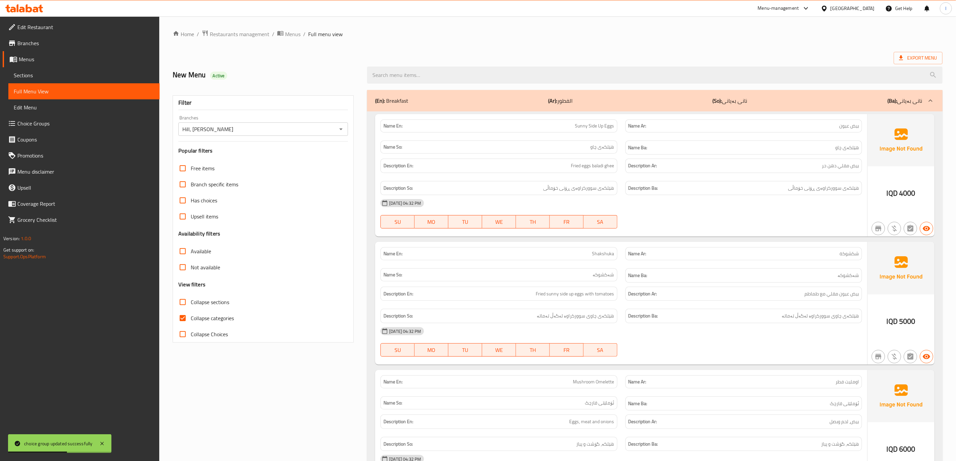
click at [220, 321] on span "Collapse categories" at bounding box center [212, 318] width 43 height 8
click at [191, 321] on input "Collapse categories" at bounding box center [183, 318] width 16 height 16
checkbox input "false"
click at [218, 310] on label "Collapse sections" at bounding box center [202, 302] width 55 height 16
click at [191, 310] on input "Collapse sections" at bounding box center [183, 302] width 16 height 16
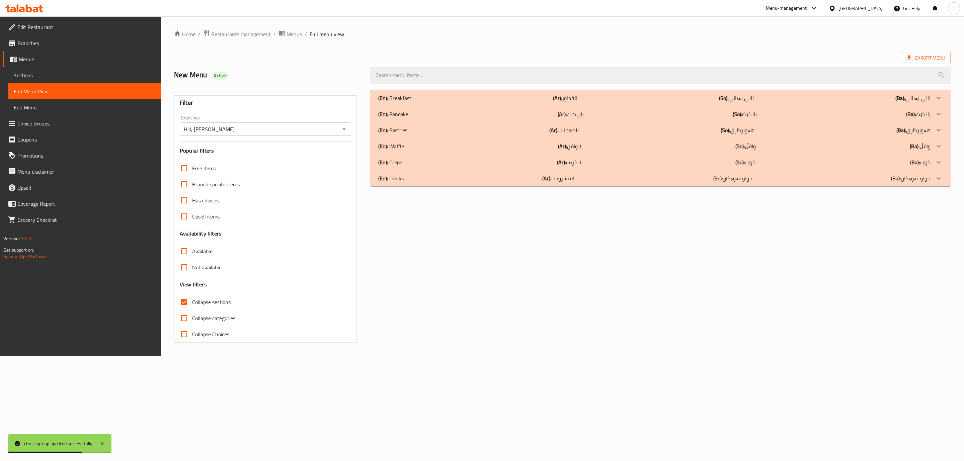
click at [218, 305] on span "Collapse sections" at bounding box center [211, 302] width 38 height 8
click at [192, 305] on input "Collapse sections" at bounding box center [184, 302] width 16 height 16
checkbox input "false"
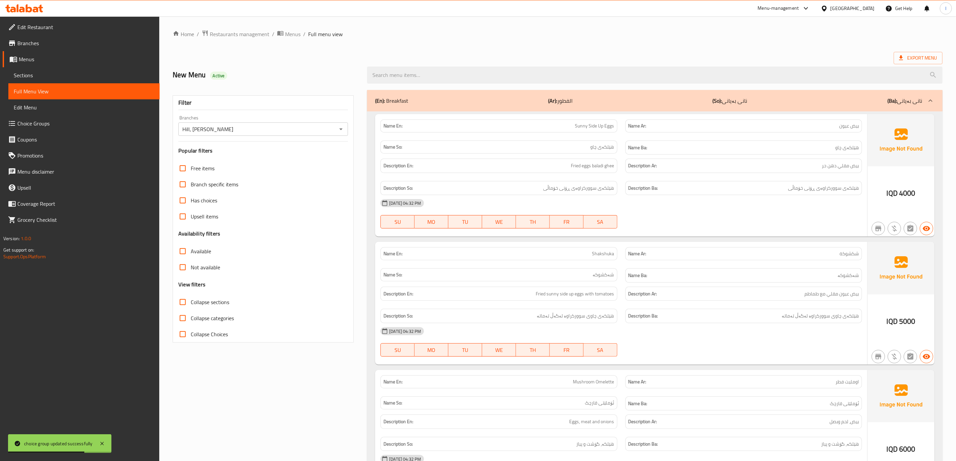
click at [590, 257] on p "Name Ar: شكشوكة" at bounding box center [744, 253] width 231 height 7
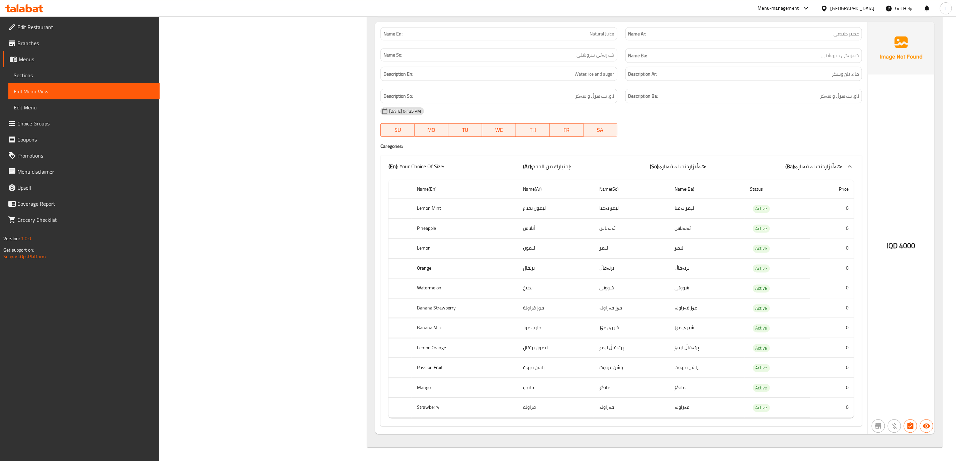
scroll to position [4711, 0]
click at [93, 28] on span "Edit Restaurant" at bounding box center [85, 27] width 137 height 8
